Goal: Transaction & Acquisition: Purchase product/service

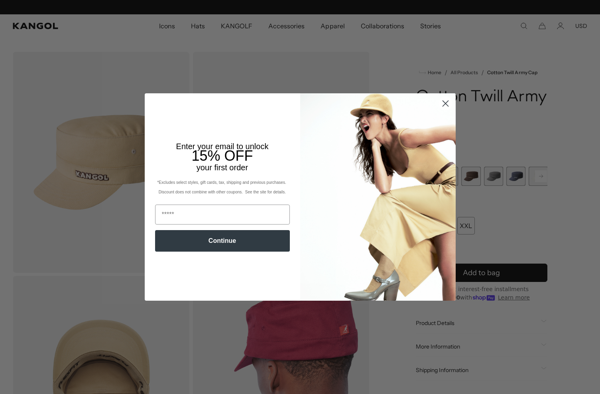
scroll to position [0, 164]
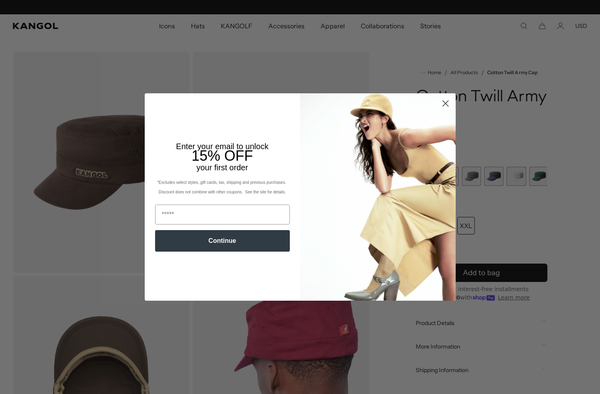
scroll to position [0, 164]
